Goal: Task Accomplishment & Management: Manage account settings

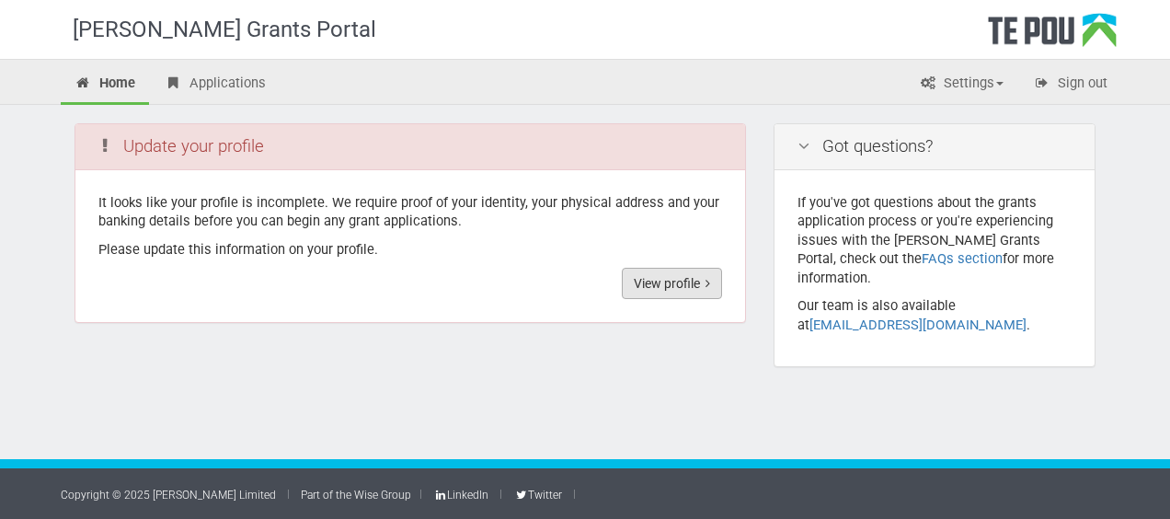
click at [647, 281] on link "View profile" at bounding box center [672, 283] width 100 height 31
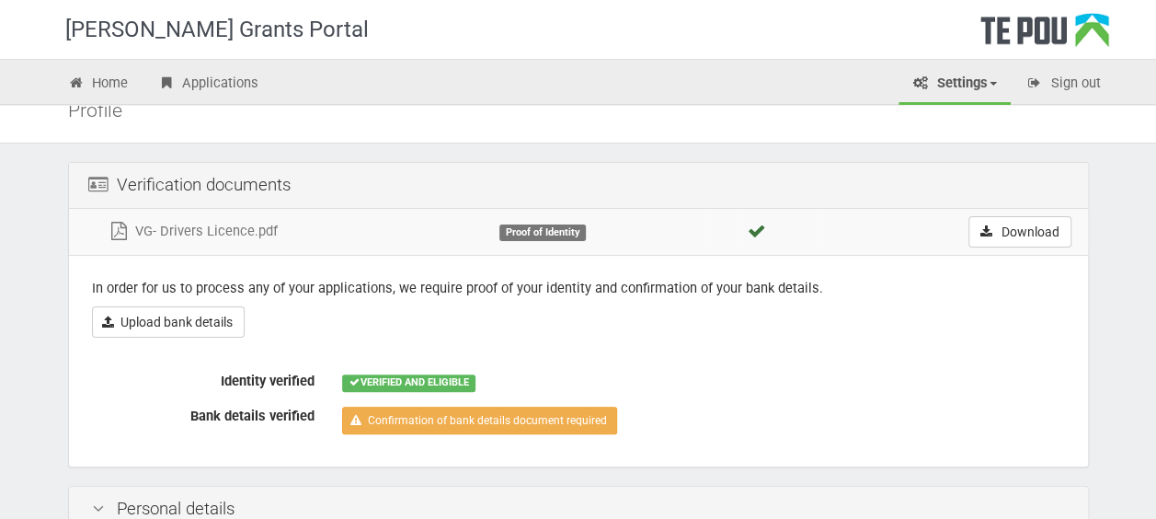
scroll to position [86, 0]
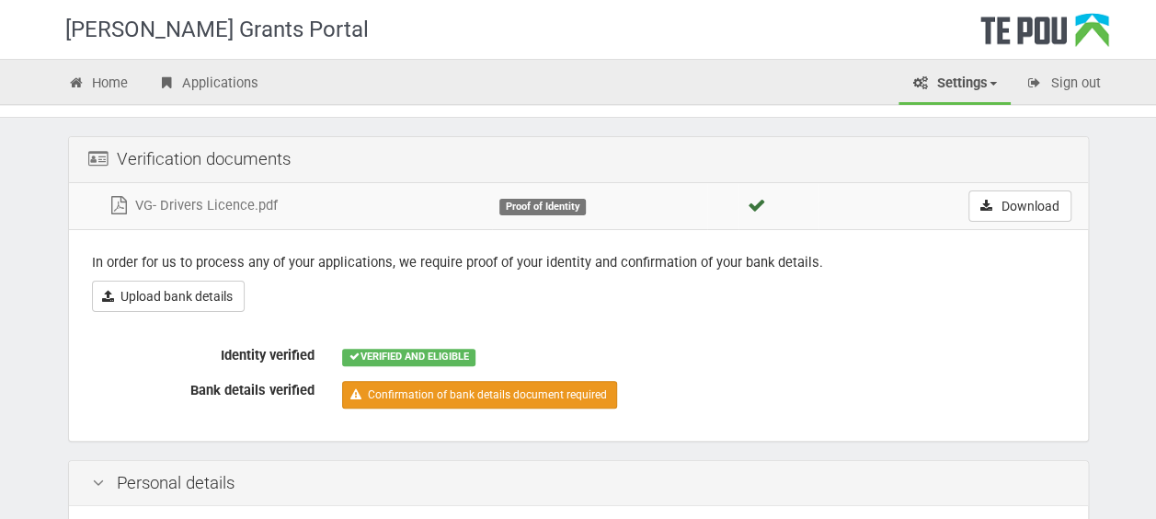
click at [414, 392] on link "Confirmation of bank details document required" at bounding box center [479, 395] width 275 height 28
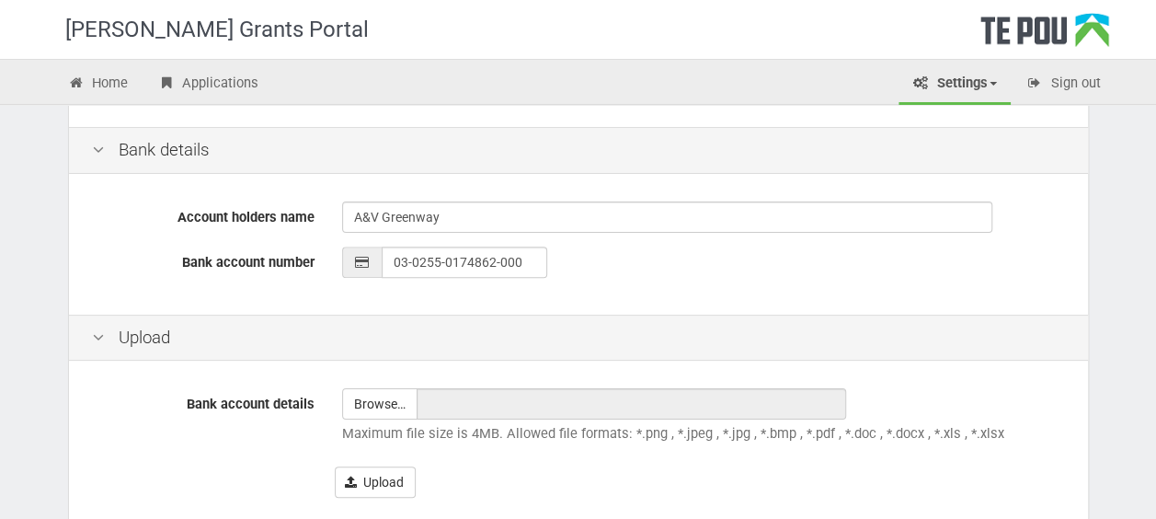
scroll to position [454, 0]
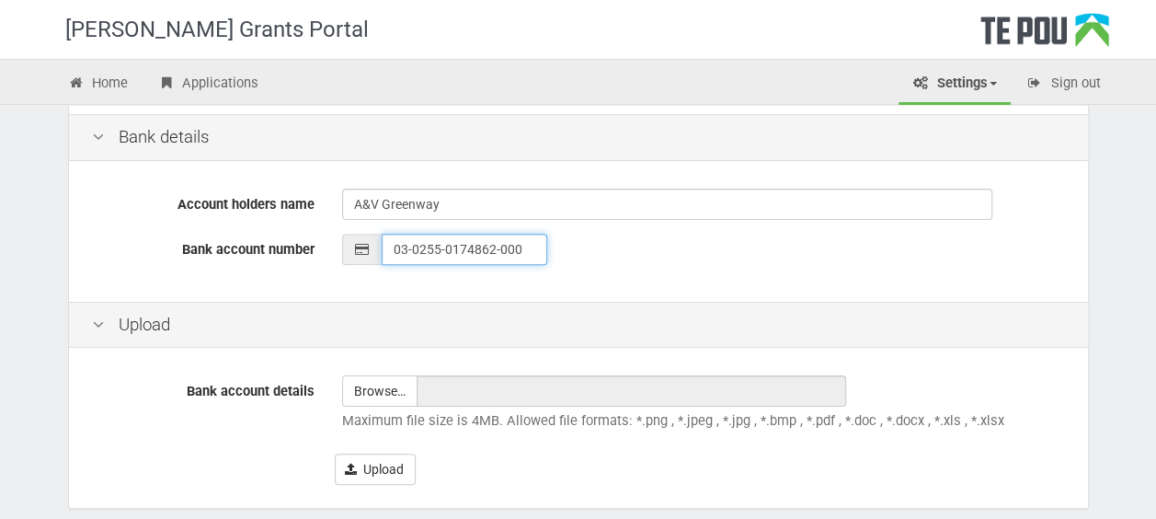
type input "__-____-_______-___"
type input "03-0445-0266848-000"
click at [386, 382] on input "file" at bounding box center [380, 390] width 74 height 29
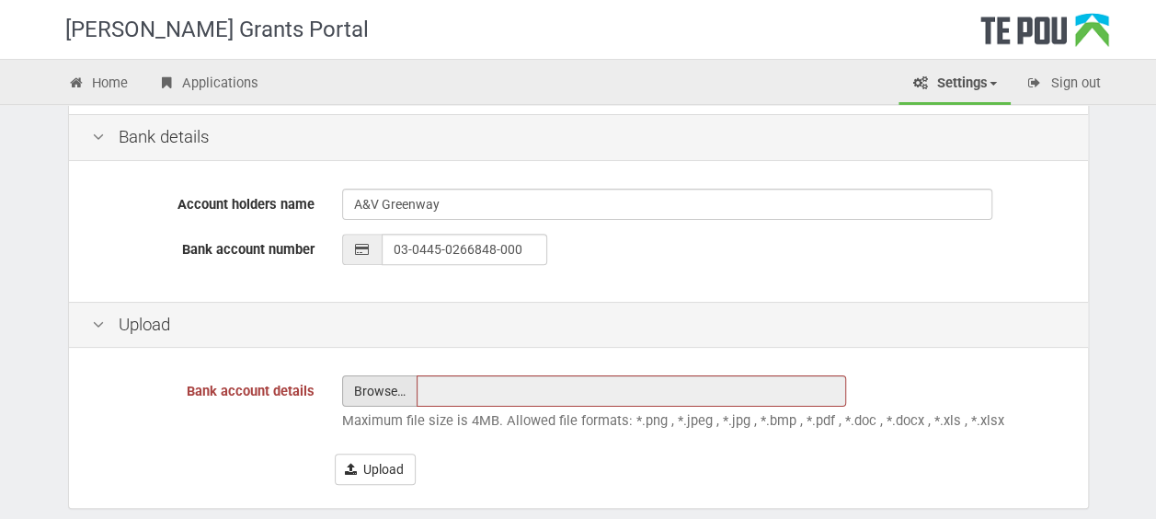
type input "C:\fakepath\VG - Verified Bank details.pdf"
type input "VG - Verified Bank details.pdf"
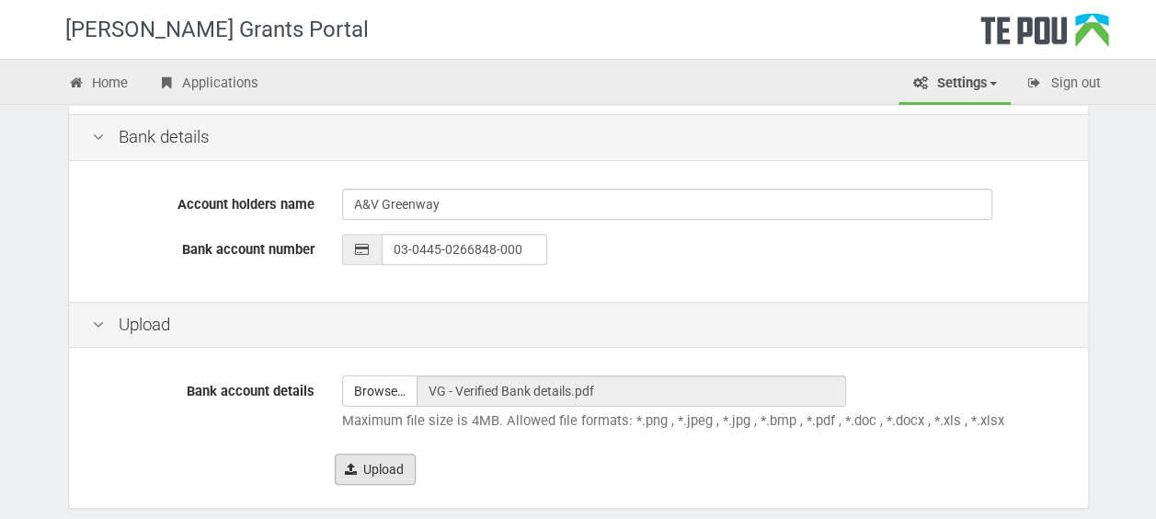
click at [385, 465] on button "Upload" at bounding box center [375, 468] width 81 height 31
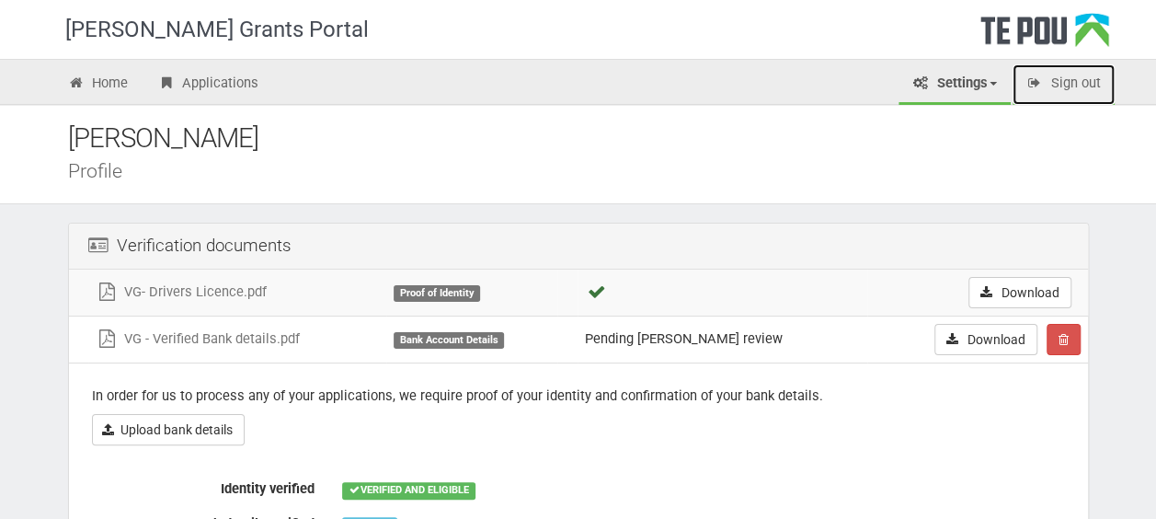
click at [1102, 83] on link "Sign out" at bounding box center [1064, 84] width 102 height 40
